Goal: Task Accomplishment & Management: Manage account settings

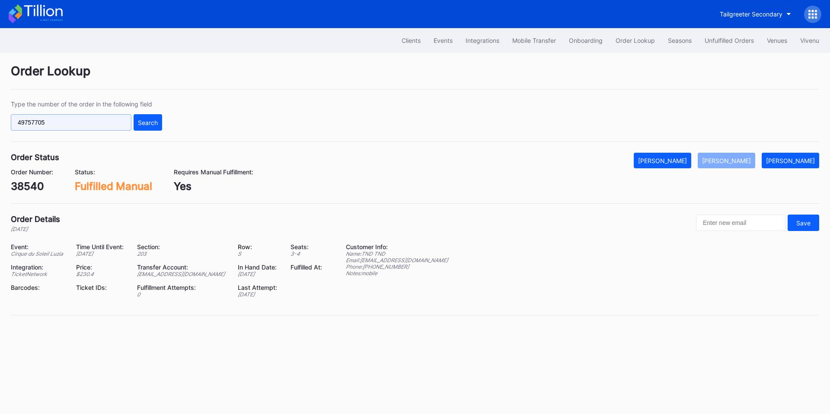
click at [101, 123] on input "49757705" at bounding box center [71, 122] width 121 height 16
paste input "75354531"
type input "75354531"
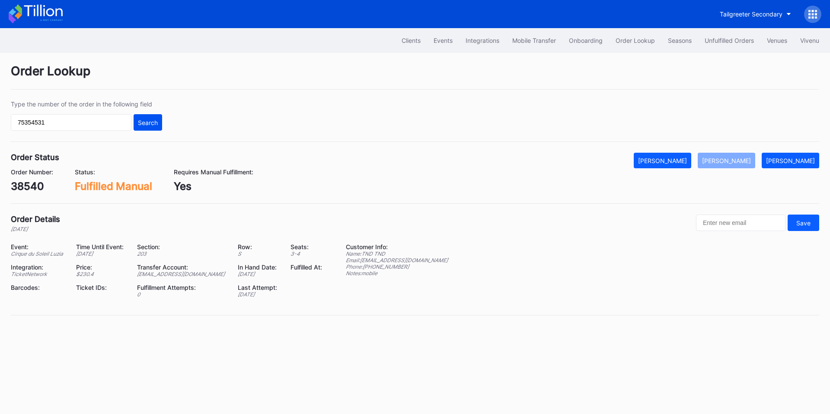
click at [150, 123] on div "Search" at bounding box center [148, 122] width 20 height 7
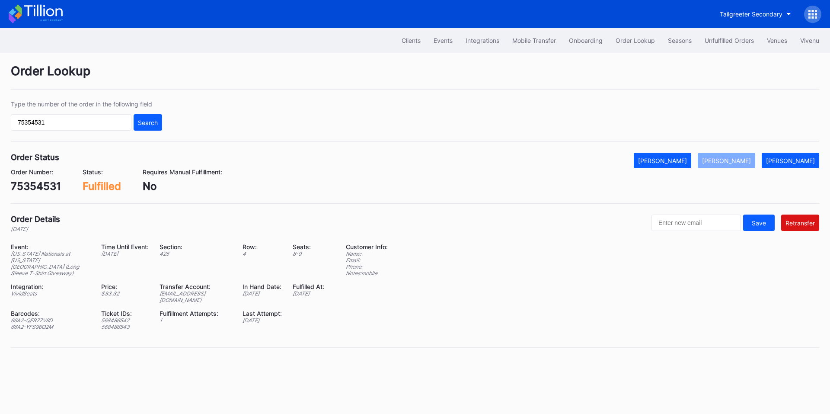
click at [194, 290] on div "ed-9386586@eventdynamic.com" at bounding box center [195, 296] width 72 height 13
copy div "ed-9386586@eventdynamic.com"
click at [645, 37] on div "Order Lookup" at bounding box center [634, 40] width 39 height 7
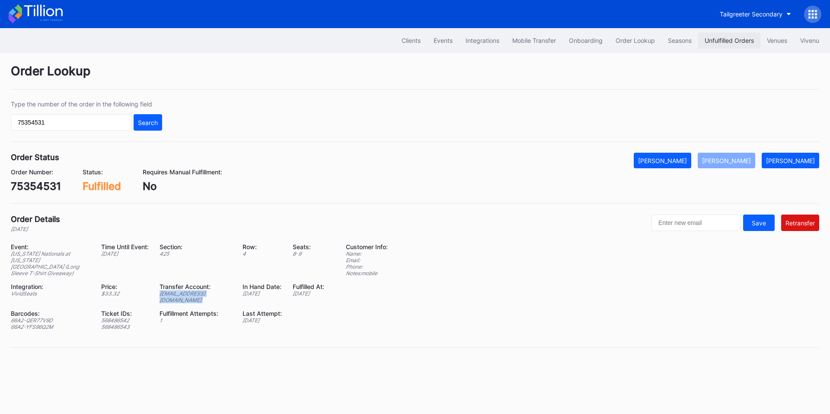
click at [732, 46] on button "Unfulfilled Orders" at bounding box center [729, 40] width 62 height 16
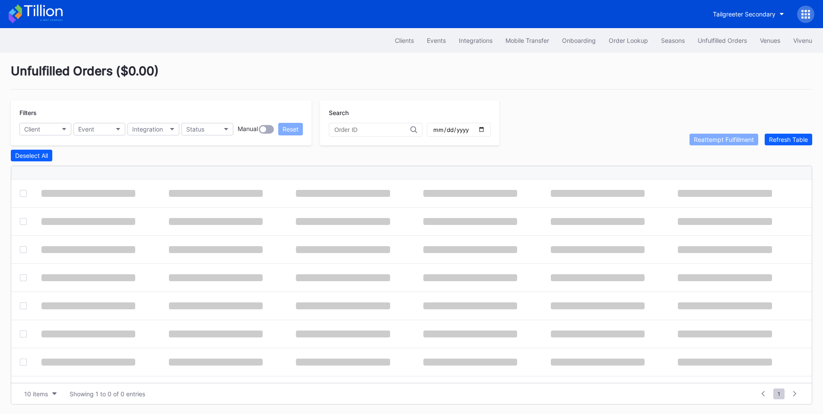
click at [361, 131] on input "text" at bounding box center [372, 129] width 76 height 7
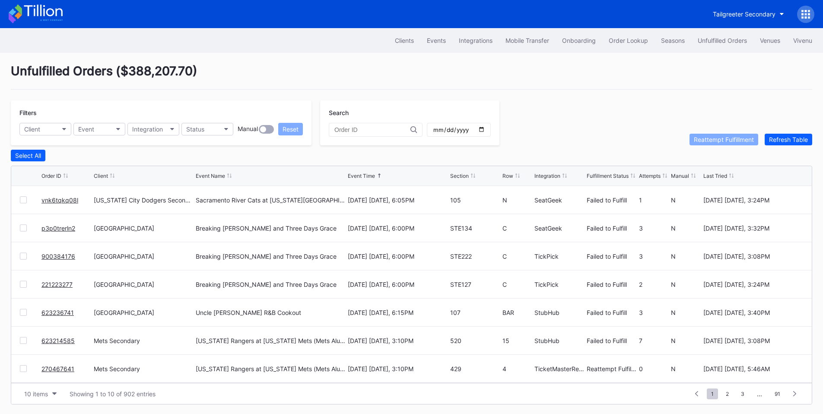
paste input "622970860"
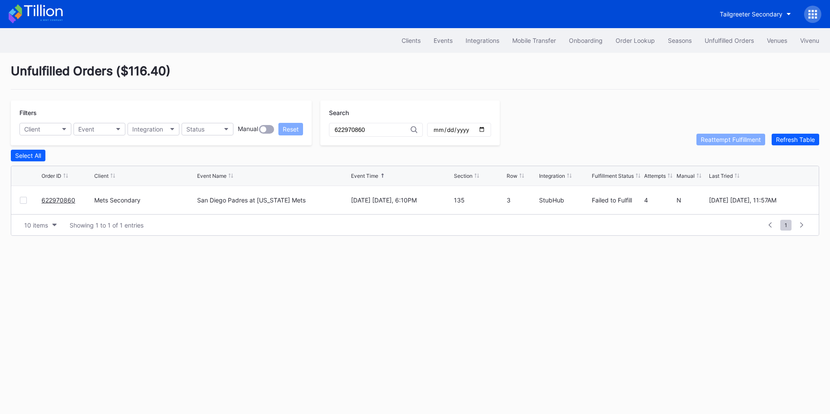
type input "622970860"
click at [22, 204] on div at bounding box center [23, 200] width 7 height 7
click at [710, 140] on div "Reattempt Fulfillment" at bounding box center [731, 139] width 60 height 7
click at [618, 40] on div "Order Lookup" at bounding box center [634, 40] width 39 height 7
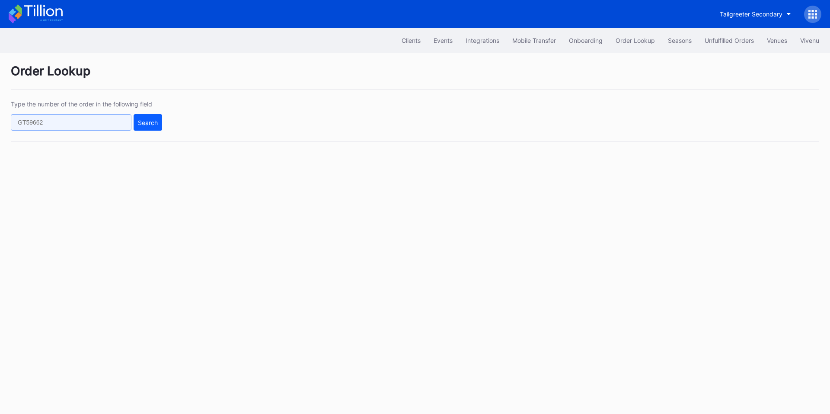
click at [81, 124] on input "text" at bounding box center [71, 122] width 121 height 16
paste input "622391817"
click at [144, 127] on button "Search" at bounding box center [148, 122] width 29 height 16
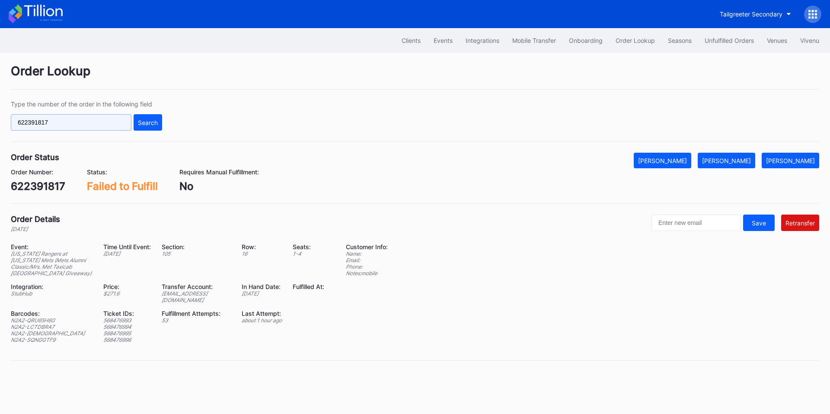
click at [52, 125] on input "622391817" at bounding box center [71, 122] width 121 height 16
paste input "903336"
type input "622903336"
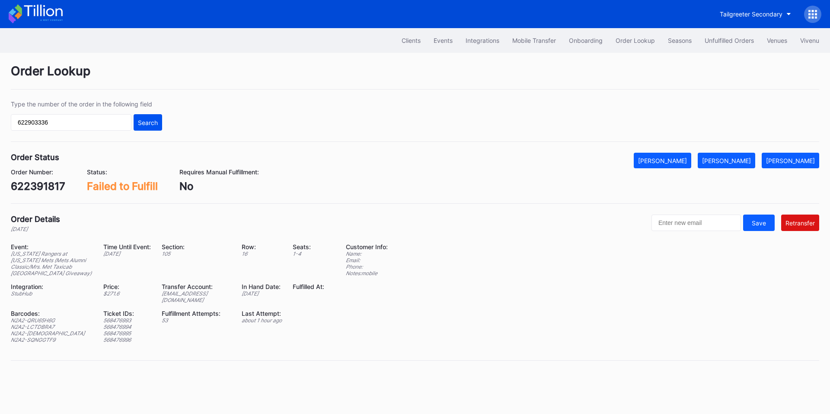
click at [143, 121] on div "Search" at bounding box center [148, 122] width 20 height 7
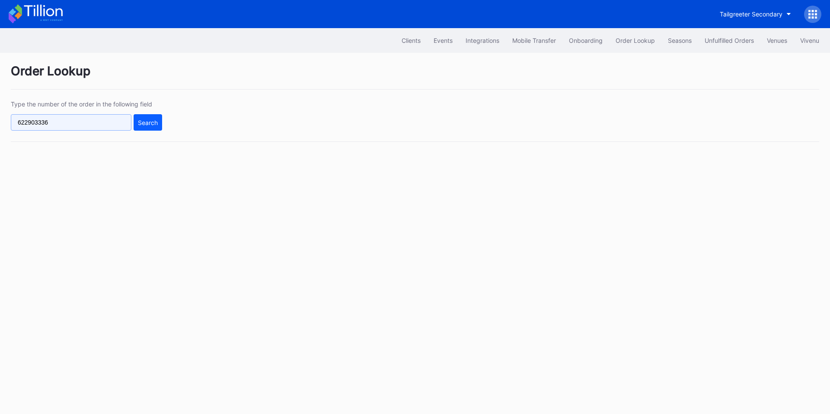
click at [72, 120] on input "622903336" at bounding box center [71, 122] width 121 height 16
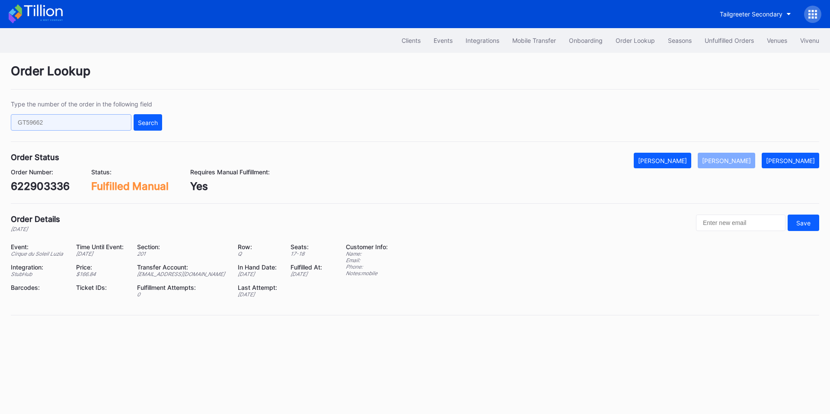
click at [73, 123] on input "text" at bounding box center [71, 122] width 121 height 16
paste input "618401031"
type input "618401031"
click at [141, 121] on div "Search" at bounding box center [148, 122] width 20 height 7
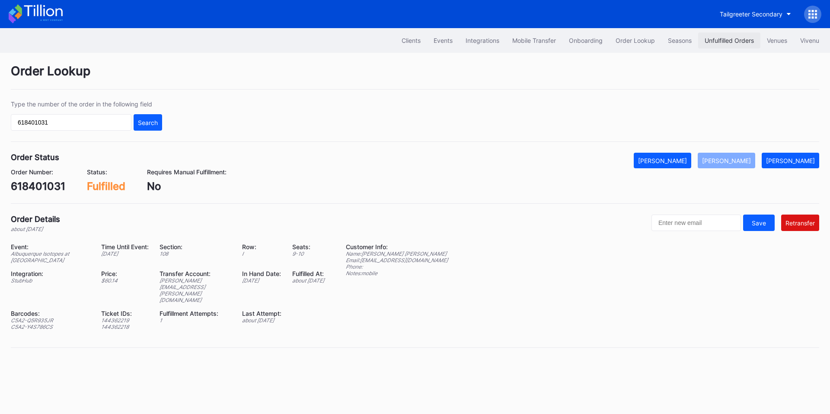
click at [720, 42] on div "Unfulfilled Orders" at bounding box center [728, 40] width 49 height 7
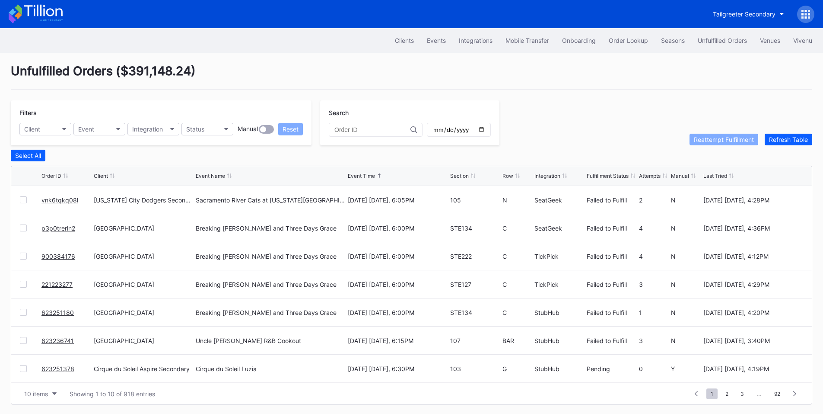
click at [55, 201] on link "vnk6tqkq08l" at bounding box center [59, 199] width 37 height 7
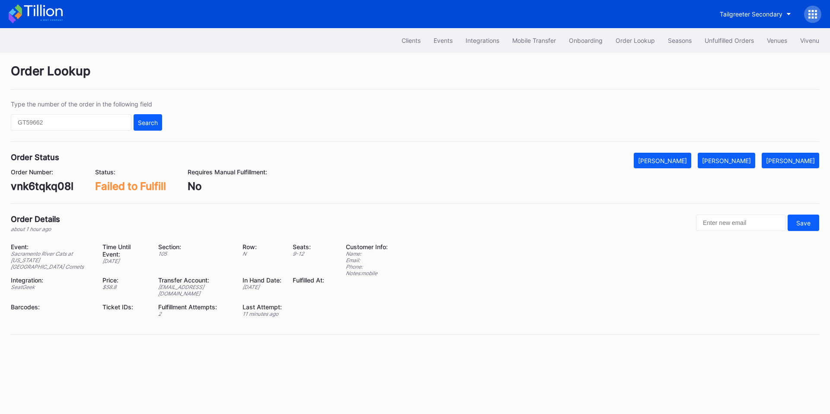
click at [45, 184] on div "vnk6tqkq08l" at bounding box center [42, 186] width 63 height 13
copy div "vnk6tqkq08l"
click at [736, 157] on div "[PERSON_NAME]" at bounding box center [726, 160] width 49 height 7
click at [722, 38] on div "Unfulfilled Orders" at bounding box center [728, 40] width 49 height 7
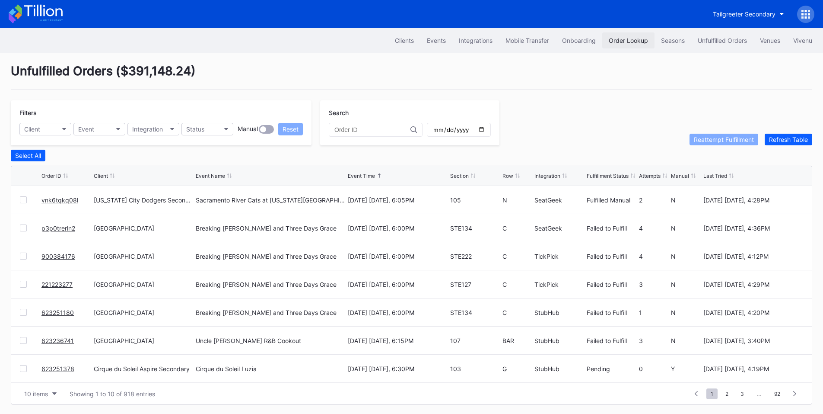
click at [618, 40] on div "Order Lookup" at bounding box center [628, 40] width 39 height 7
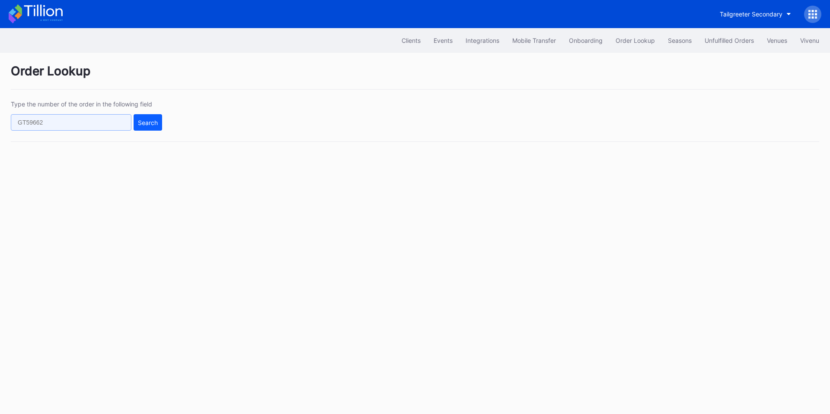
click at [77, 123] on input "text" at bounding box center [71, 122] width 121 height 16
paste input "622903336"
type input "622903336"
click at [155, 124] on div "Search" at bounding box center [148, 122] width 20 height 7
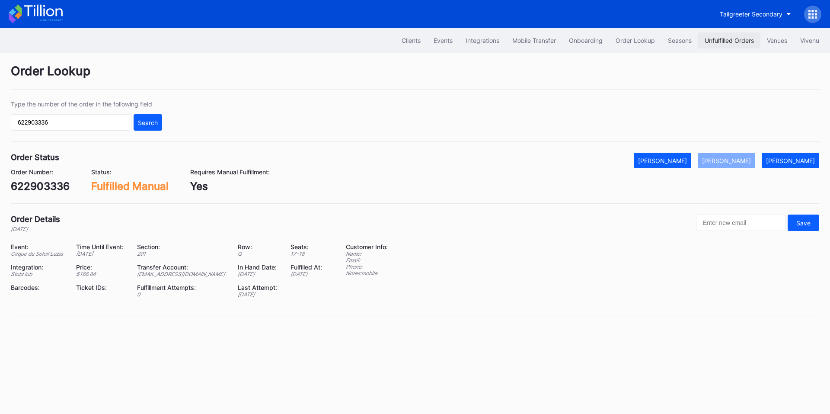
click at [733, 40] on div "Unfulfilled Orders" at bounding box center [728, 40] width 49 height 7
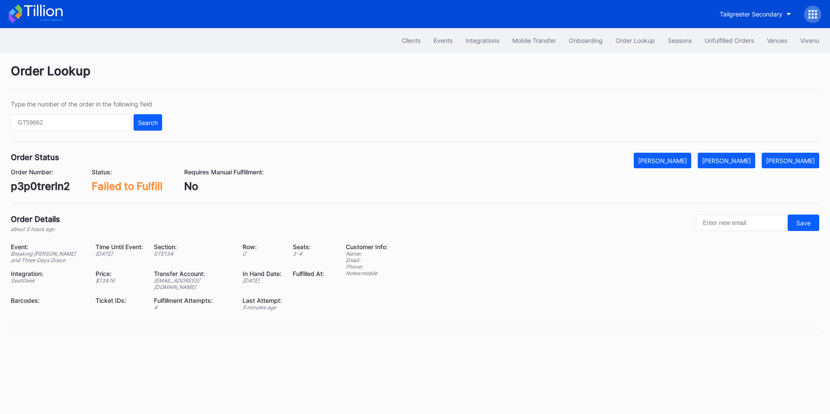
click at [48, 183] on div "p3p0trerln2" at bounding box center [40, 186] width 59 height 13
copy div "p3p0trerln2"
click at [736, 162] on div "[PERSON_NAME]" at bounding box center [726, 160] width 49 height 7
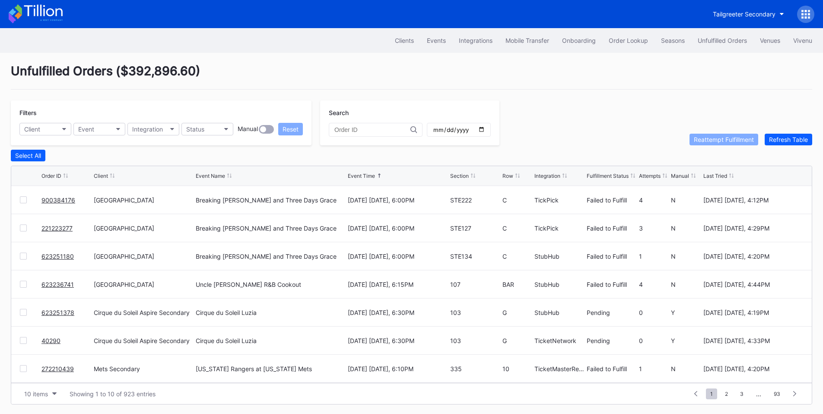
drag, startPoint x: 66, startPoint y: 286, endPoint x: 71, endPoint y: 281, distance: 6.8
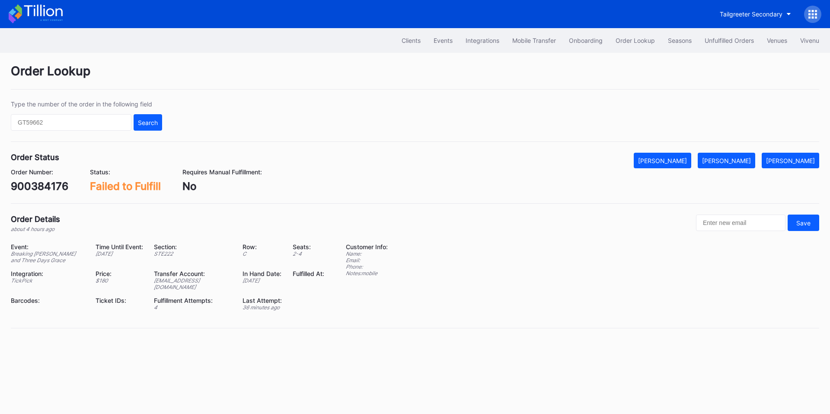
click at [48, 187] on div "900384176" at bounding box center [39, 186] width 57 height 13
copy div "900384176"
click at [748, 162] on div "[PERSON_NAME]" at bounding box center [726, 160] width 49 height 7
click at [36, 188] on div "221223277" at bounding box center [39, 186] width 56 height 13
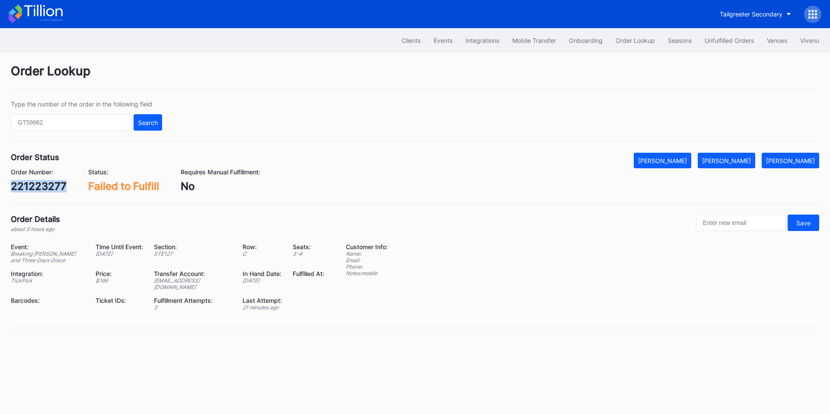
click at [36, 188] on div "221223277" at bounding box center [39, 186] width 56 height 13
copy div "221223277"
drag, startPoint x: 729, startPoint y: 153, endPoint x: 711, endPoint y: 134, distance: 25.4
click at [729, 153] on button "[PERSON_NAME]" at bounding box center [725, 161] width 57 height 16
click at [34, 188] on div "623251180" at bounding box center [38, 186] width 55 height 13
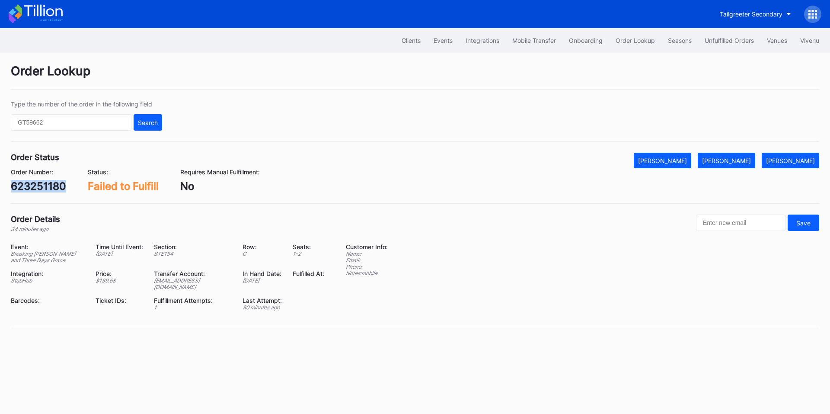
click at [34, 188] on div "623251180" at bounding box center [38, 186] width 55 height 13
copy div "623251180"
click at [741, 161] on div "[PERSON_NAME]" at bounding box center [726, 160] width 49 height 7
click at [40, 190] on div "623236741" at bounding box center [39, 186] width 56 height 13
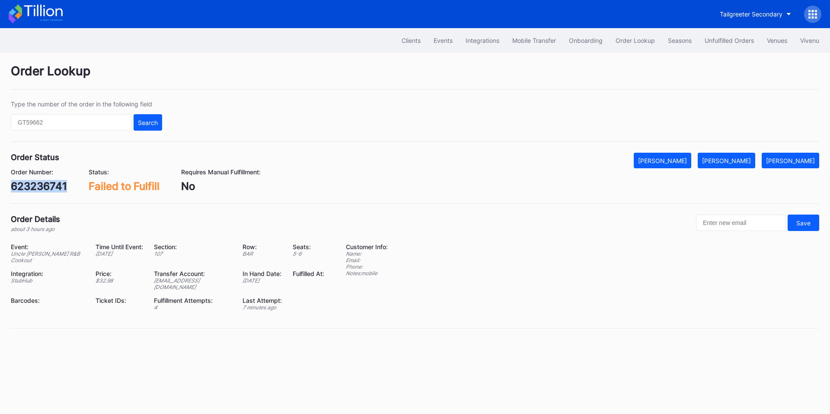
copy div "623236741"
click at [737, 157] on div "[PERSON_NAME]" at bounding box center [726, 160] width 49 height 7
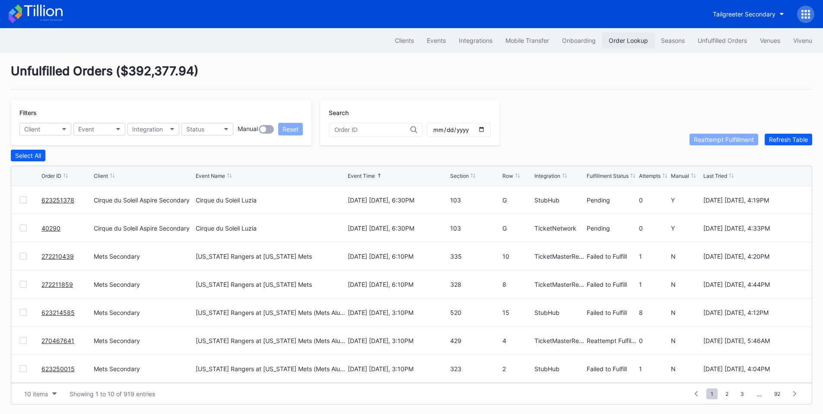
click at [624, 38] on div "Order Lookup" at bounding box center [628, 40] width 39 height 7
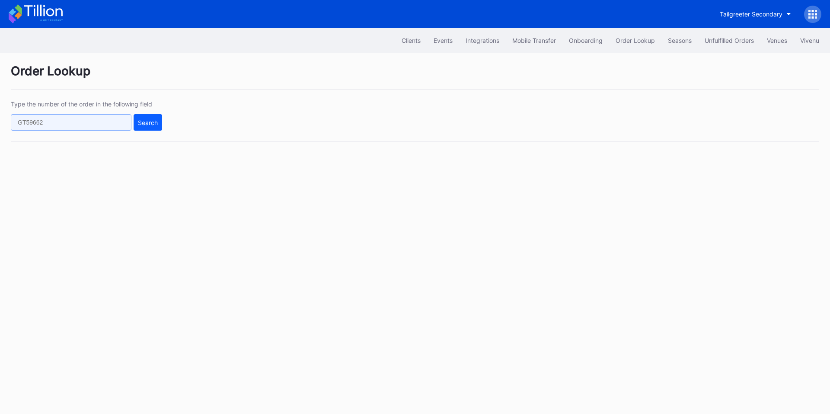
click at [61, 124] on input "text" at bounding box center [71, 122] width 121 height 16
paste input "622903336"
click at [127, 123] on input "622903336" at bounding box center [71, 122] width 121 height 16
click at [150, 124] on div "Search" at bounding box center [148, 122] width 20 height 7
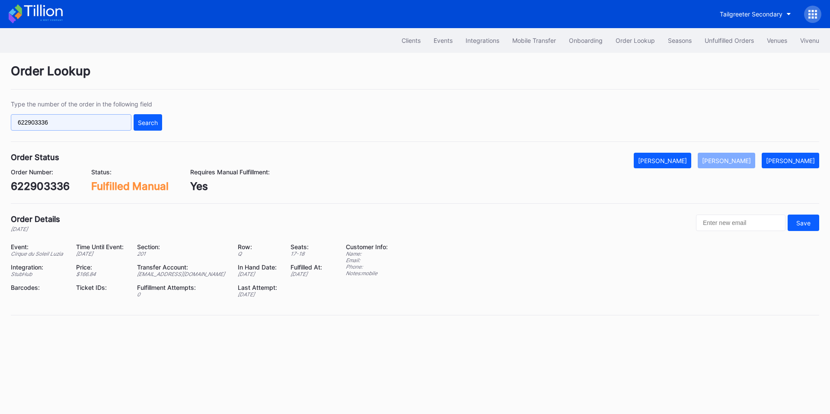
click at [96, 122] on input "622903336" at bounding box center [71, 122] width 121 height 16
paste input "383907"
type input "622383907"
click at [158, 125] on button "Search" at bounding box center [148, 122] width 29 height 16
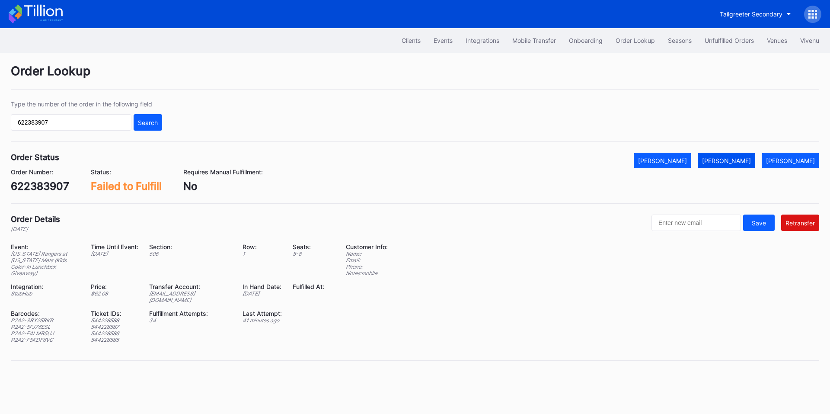
click at [729, 161] on div "[PERSON_NAME]" at bounding box center [726, 160] width 49 height 7
click at [701, 37] on button "Unfulfilled Orders" at bounding box center [729, 40] width 62 height 16
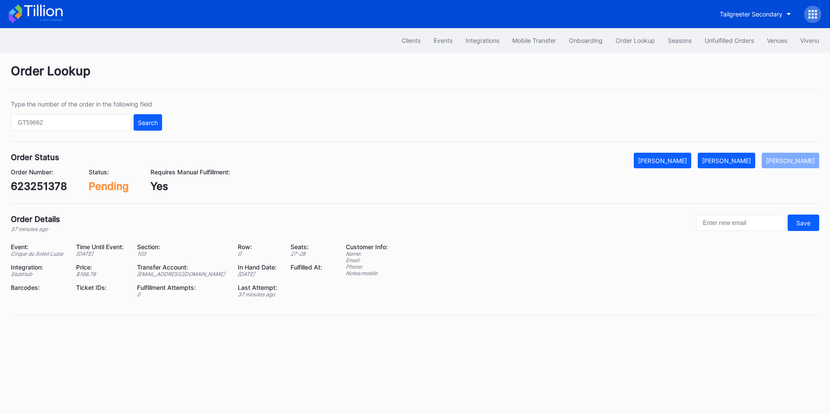
click at [50, 184] on div "623251378" at bounding box center [39, 186] width 56 height 13
copy div "623251378"
click at [722, 159] on div "[PERSON_NAME]" at bounding box center [726, 160] width 49 height 7
click at [741, 161] on div "[PERSON_NAME]" at bounding box center [726, 160] width 49 height 7
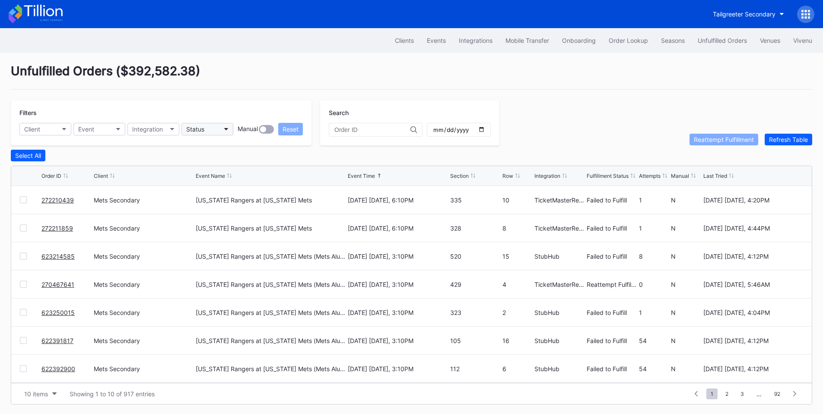
click at [216, 131] on button "Status" at bounding box center [208, 129] width 52 height 13
click at [227, 166] on div "Failed to Fulfill" at bounding box center [208, 167] width 40 height 7
click at [23, 203] on div at bounding box center [23, 199] width 7 height 7
click at [23, 228] on div at bounding box center [23, 227] width 7 height 7
click at [25, 285] on div at bounding box center [23, 283] width 7 height 7
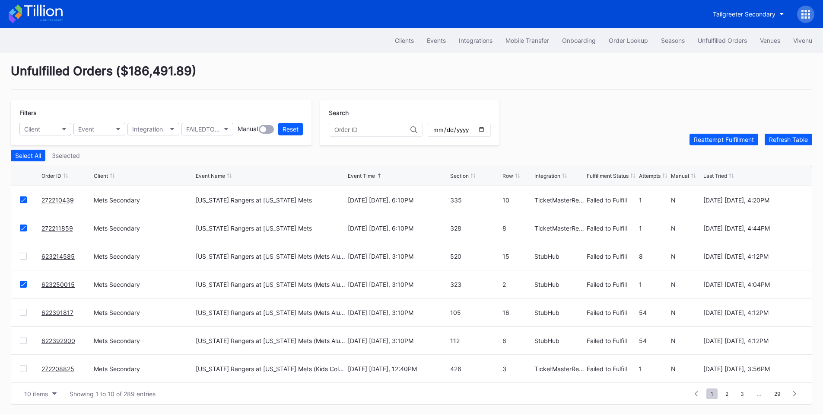
click at [25, 374] on div "272208825 Mets Secondary Texas Rangers at New York Mets (Kids Color-In Lunchbox…" at bounding box center [411, 368] width 801 height 28
click at [22, 369] on div at bounding box center [23, 368] width 7 height 7
click at [26, 314] on div at bounding box center [23, 312] width 7 height 7
click at [24, 341] on div at bounding box center [23, 340] width 7 height 7
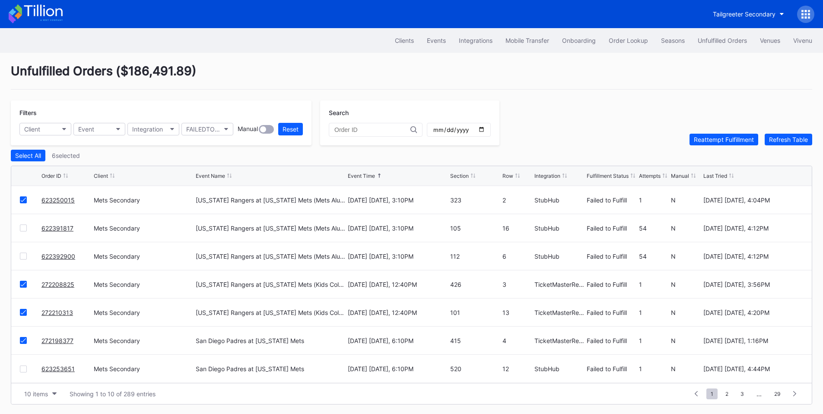
click at [23, 368] on div at bounding box center [23, 368] width 7 height 7
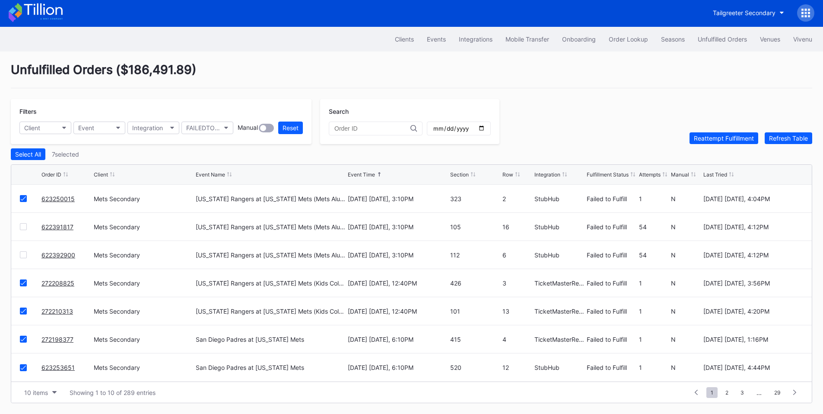
scroll to position [3, 0]
click at [729, 138] on div "Reattempt Fulfillment" at bounding box center [724, 137] width 60 height 7
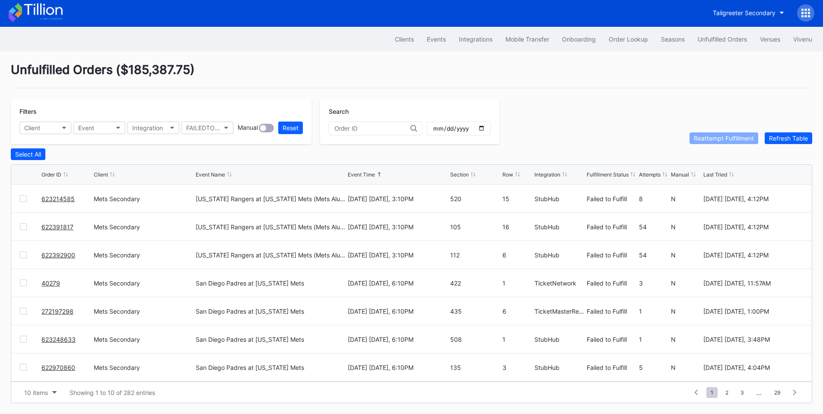
scroll to position [0, 0]
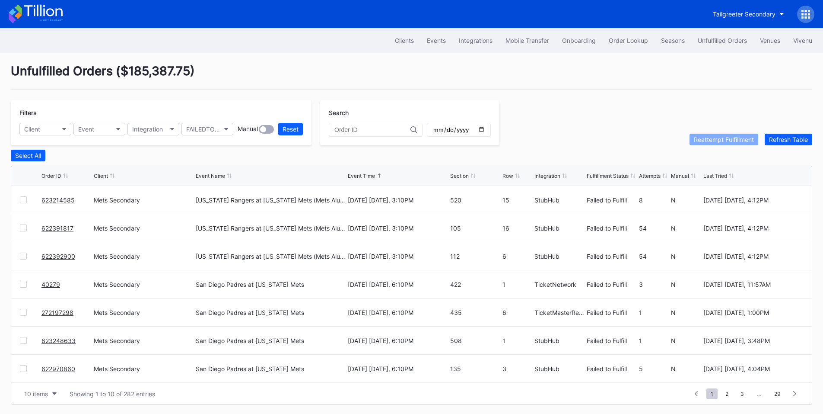
click at [25, 315] on div at bounding box center [23, 312] width 7 height 7
click at [23, 342] on div at bounding box center [23, 340] width 7 height 7
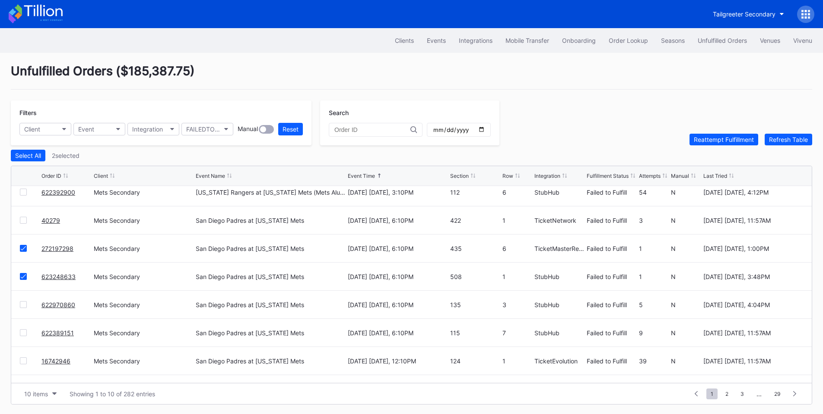
scroll to position [84, 0]
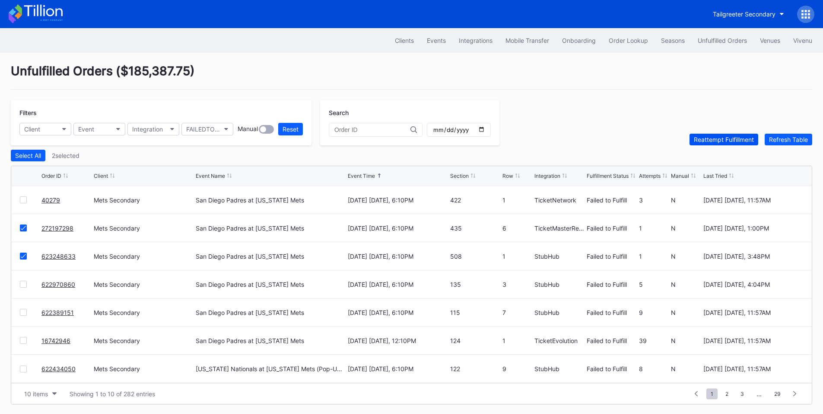
click at [703, 140] on div "Reattempt Fulfillment" at bounding box center [724, 139] width 60 height 7
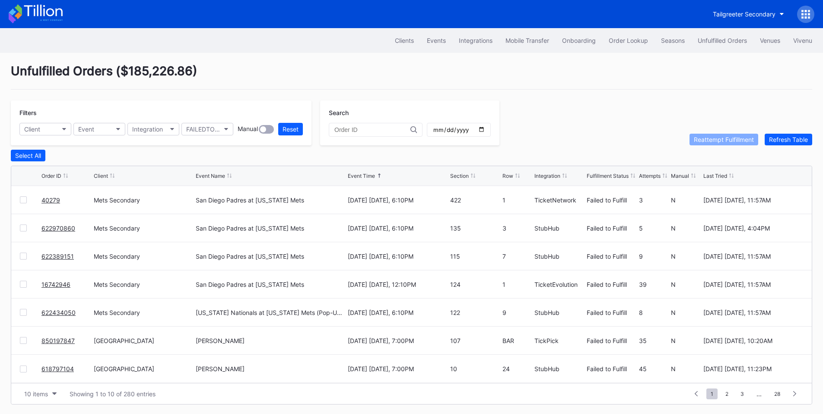
scroll to position [0, 0]
drag, startPoint x: 76, startPoint y: 203, endPoint x: 43, endPoint y: 201, distance: 33.8
click at [43, 201] on div "623214585" at bounding box center [66, 200] width 50 height 28
copy link "623214585"
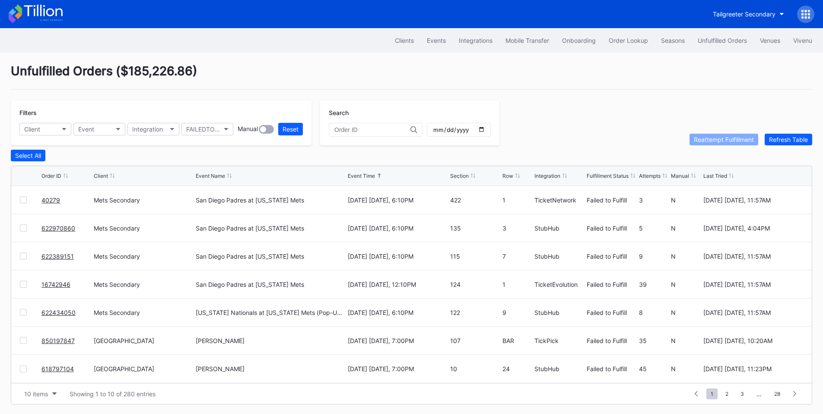
click at [57, 285] on link "16742946" at bounding box center [55, 283] width 29 height 7
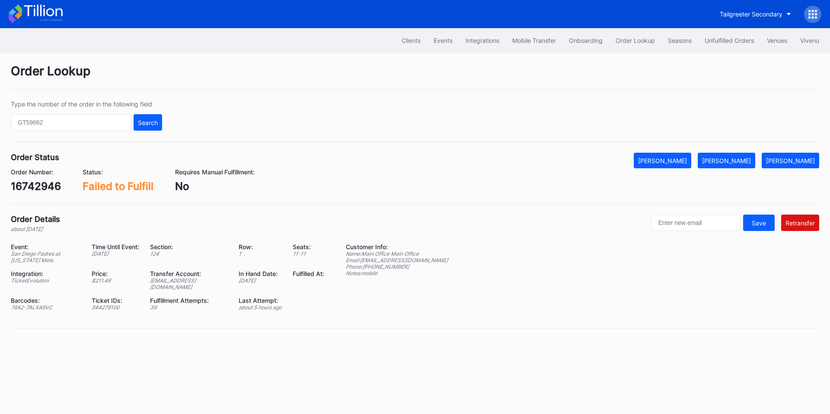
click at [31, 182] on div "16742946" at bounding box center [36, 186] width 50 height 13
copy div "16742946"
click at [38, 304] on div "76A2-7ALXA6VC" at bounding box center [46, 307] width 70 height 6
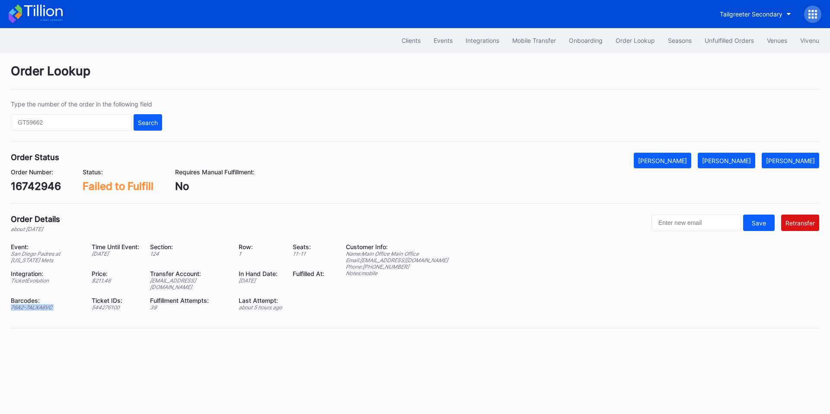
click at [38, 304] on div "76A2-7ALXA6VC" at bounding box center [46, 307] width 70 height 6
copy div "76A2-7ALXA6VC"
click at [202, 279] on div "ed-8183571@eventdynamic.com" at bounding box center [189, 283] width 78 height 13
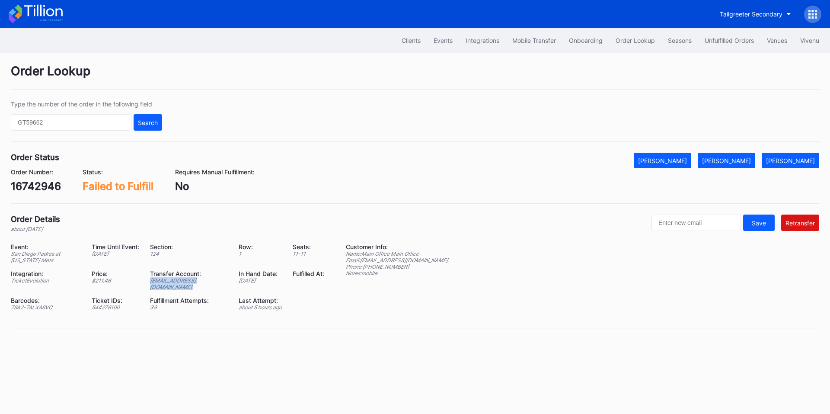
copy div "ed-8183571@eventdynamic.com"
click at [749, 159] on div "[PERSON_NAME]" at bounding box center [726, 160] width 49 height 7
click at [729, 41] on div "Unfulfilled Orders" at bounding box center [728, 40] width 49 height 7
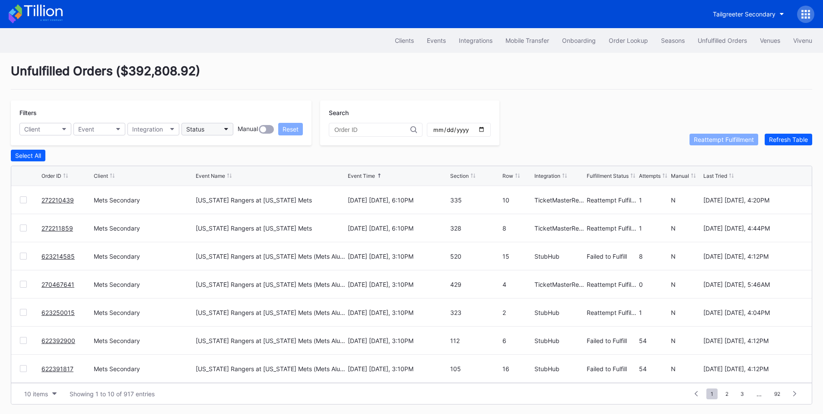
click at [213, 132] on button "Status" at bounding box center [208, 129] width 52 height 13
click at [232, 167] on div "Failed to Fulfill" at bounding box center [232, 167] width 101 height 16
click at [51, 287] on link "40279" at bounding box center [50, 283] width 19 height 7
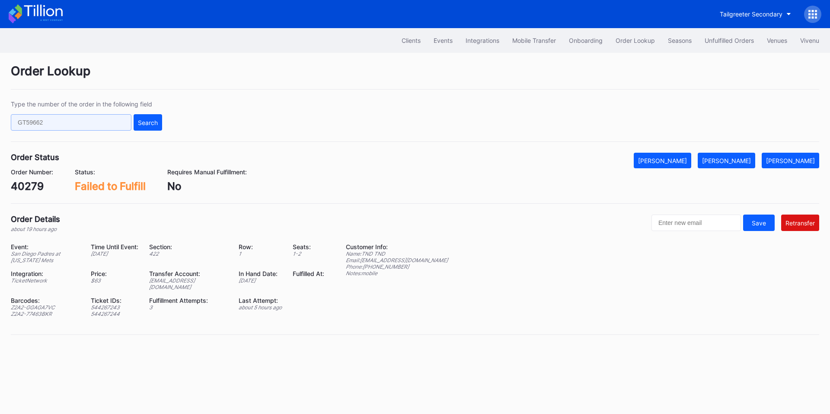
click at [77, 121] on input "text" at bounding box center [71, 122] width 121 height 16
paste input "622391817"
type input "622391817"
click at [145, 119] on div "Search" at bounding box center [148, 122] width 20 height 7
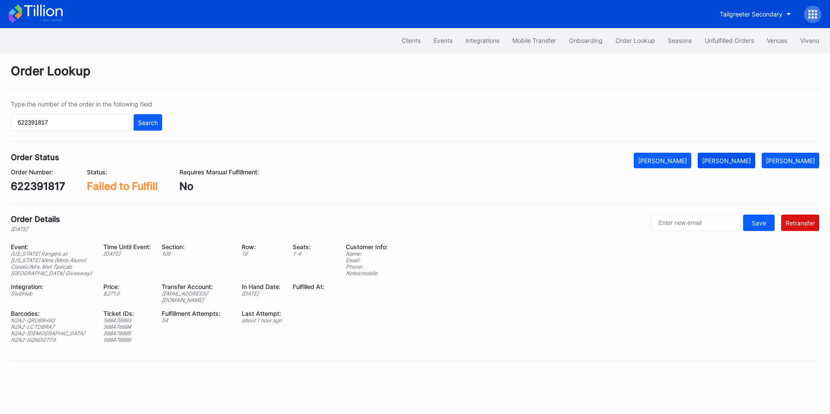
click at [730, 159] on div "[PERSON_NAME]" at bounding box center [726, 160] width 49 height 7
click at [735, 39] on div "Unfulfilled Orders" at bounding box center [728, 40] width 49 height 7
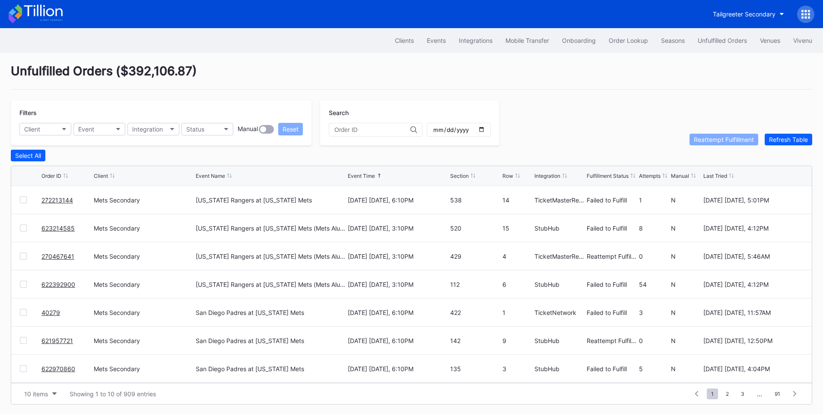
click at [23, 201] on div at bounding box center [23, 199] width 7 height 7
click at [721, 139] on div "Reattempt Fulfillment" at bounding box center [724, 139] width 60 height 7
click at [67, 259] on link "270467641" at bounding box center [57, 255] width 33 height 7
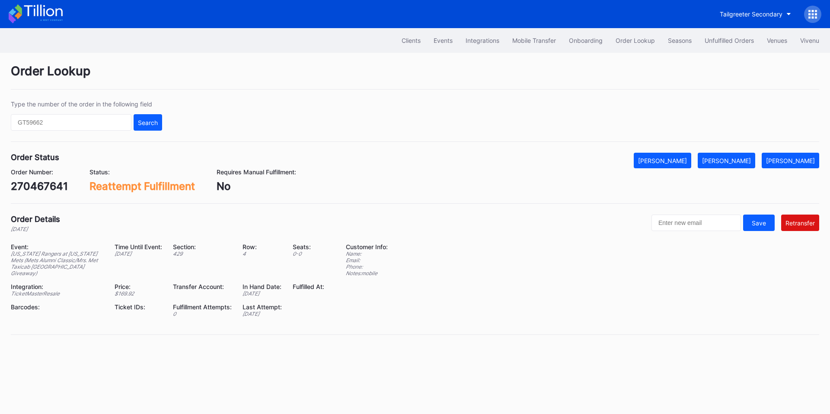
click at [38, 184] on div "270467641" at bounding box center [39, 186] width 57 height 13
copy div "270467641"
click at [691, 166] on button "[PERSON_NAME]" at bounding box center [662, 161] width 57 height 16
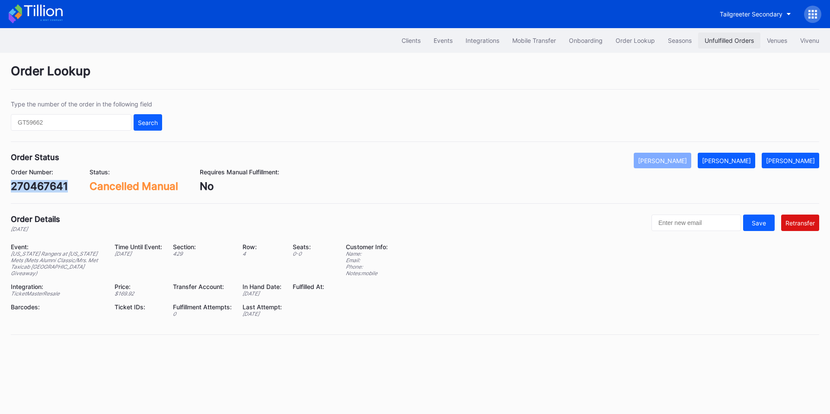
click at [723, 41] on div "Unfulfilled Orders" at bounding box center [728, 40] width 49 height 7
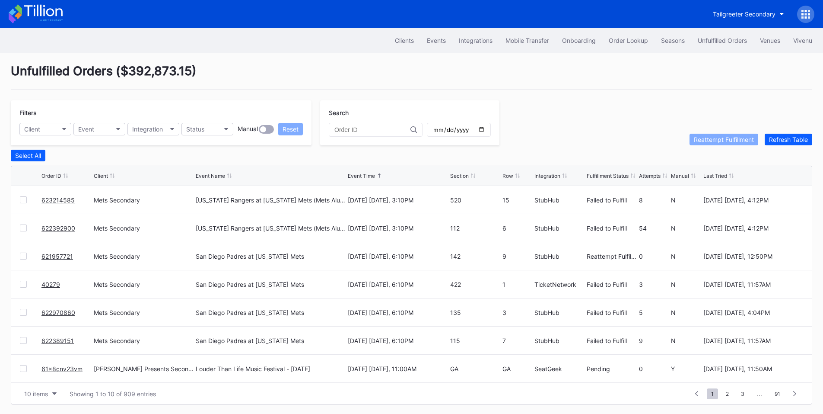
click at [61, 260] on link "621957721" at bounding box center [57, 255] width 32 height 7
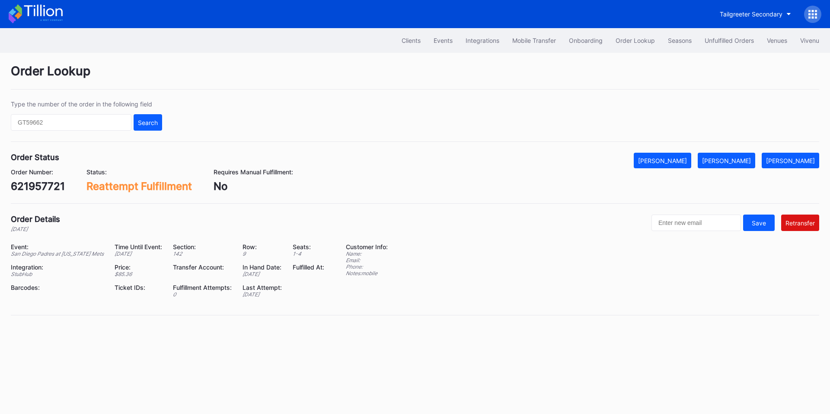
click at [45, 187] on div "621957721" at bounding box center [38, 186] width 54 height 13
copy div "621957721"
click at [84, 124] on input "text" at bounding box center [71, 122] width 121 height 16
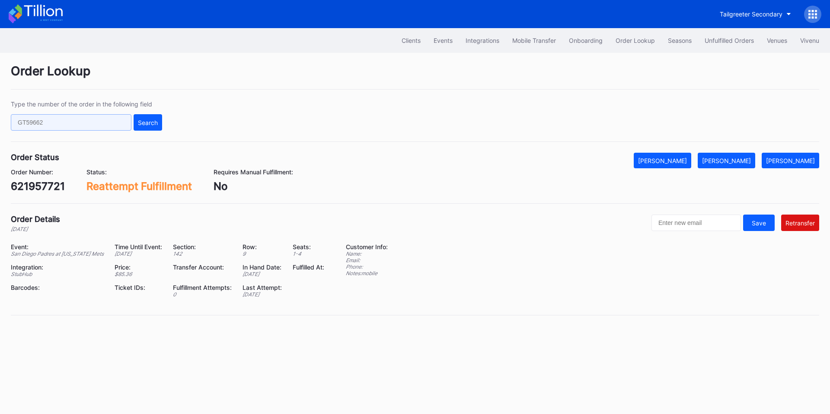
click at [84, 124] on input "text" at bounding box center [71, 122] width 121 height 16
paste input "621957721"
type input "621957721"
click at [155, 116] on button "Search" at bounding box center [148, 122] width 29 height 16
click at [678, 158] on div "[PERSON_NAME]" at bounding box center [662, 160] width 49 height 7
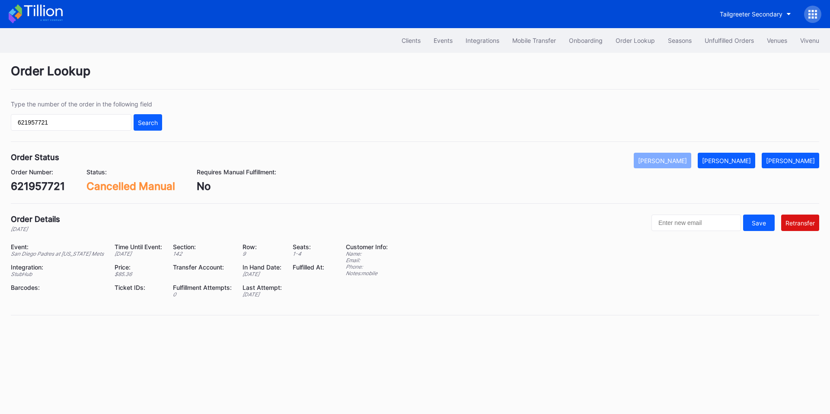
drag, startPoint x: 720, startPoint y: 38, endPoint x: 538, endPoint y: 27, distance: 181.8
click at [720, 38] on div "Unfulfilled Orders" at bounding box center [728, 40] width 49 height 7
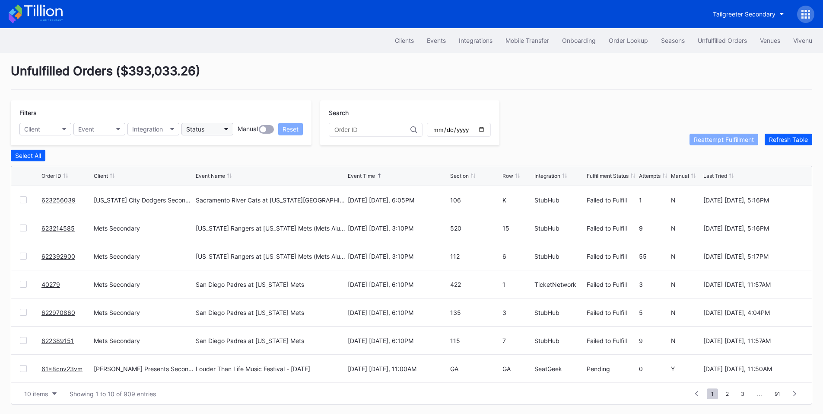
click at [214, 130] on button "Status" at bounding box center [208, 129] width 52 height 13
click at [221, 166] on div "Failed to Fulfill" at bounding box center [208, 167] width 40 height 7
drag, startPoint x: 80, startPoint y: 233, endPoint x: 42, endPoint y: 234, distance: 38.0
click at [42, 234] on div "623214585" at bounding box center [66, 228] width 50 height 28
copy link "623214585"
